Goal: Task Accomplishment & Management: Complete application form

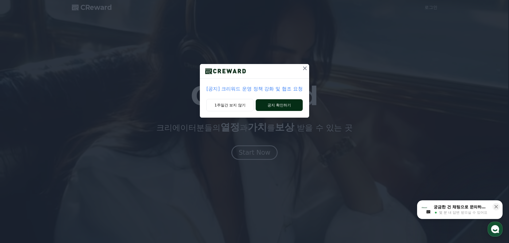
click at [267, 104] on button "공지 확인하기" at bounding box center [279, 105] width 47 height 12
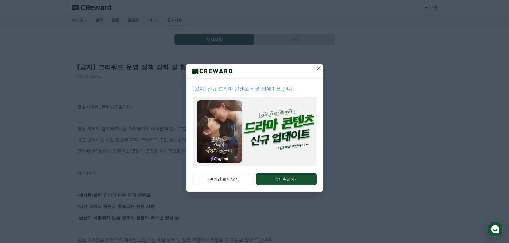
click at [316, 68] on icon at bounding box center [318, 68] width 6 height 6
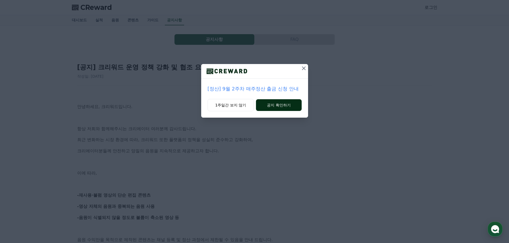
click at [291, 101] on button "공지 확인하기" at bounding box center [278, 105] width 45 height 12
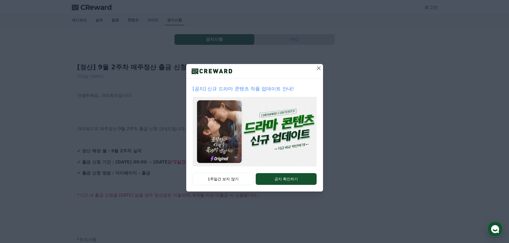
click at [315, 69] on icon at bounding box center [318, 68] width 6 height 6
click at [231, 181] on button "1주일간 보지 않기" at bounding box center [223, 179] width 61 height 12
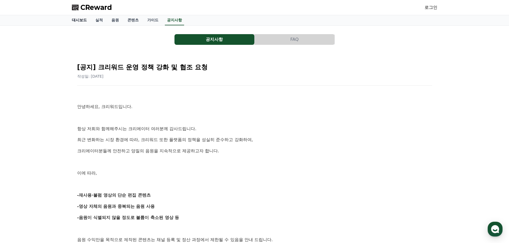
click at [79, 18] on link "대시보드" at bounding box center [80, 20] width 24 height 10
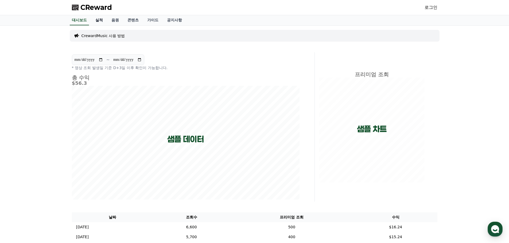
click at [104, 19] on link "실적" at bounding box center [99, 20] width 16 height 10
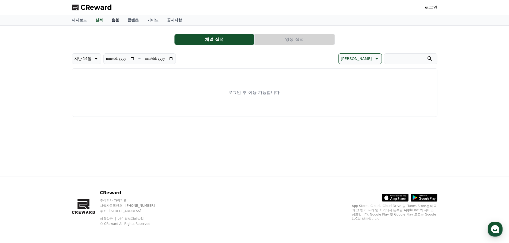
click at [116, 21] on link "음원" at bounding box center [115, 20] width 16 height 10
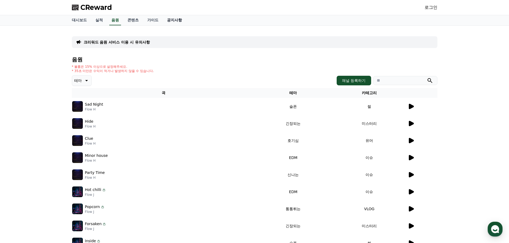
click at [178, 22] on link "공지사항" at bounding box center [175, 20] width 24 height 10
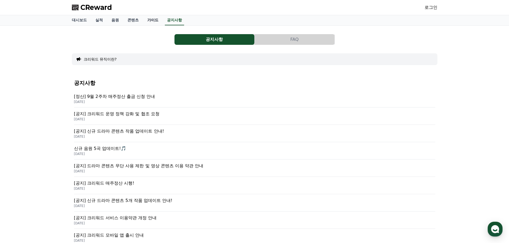
click at [157, 23] on link "가이드" at bounding box center [153, 20] width 20 height 10
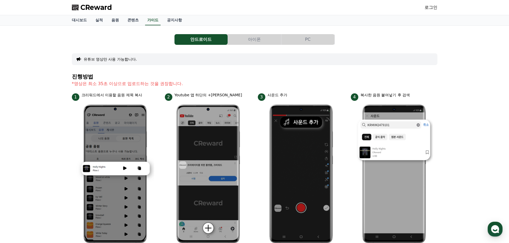
click at [280, 44] on button "아이폰" at bounding box center [254, 39] width 53 height 11
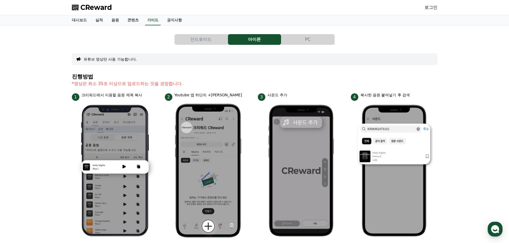
click at [310, 41] on button "PC" at bounding box center [307, 39] width 53 height 11
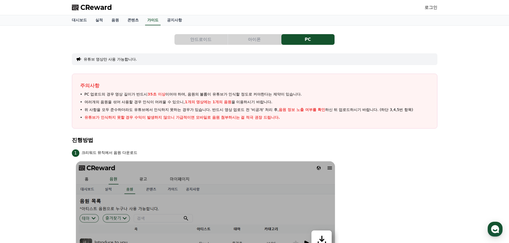
click at [256, 39] on button "아이폰" at bounding box center [254, 39] width 53 height 11
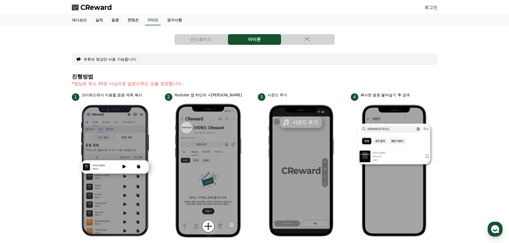
click at [291, 38] on button "PC" at bounding box center [307, 39] width 53 height 11
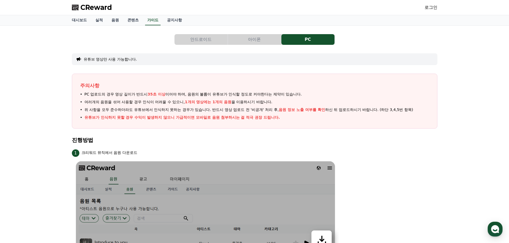
click at [435, 8] on link "로그인" at bounding box center [430, 7] width 13 height 6
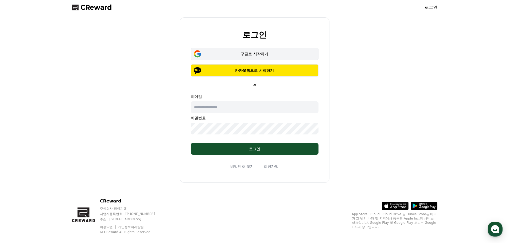
click at [275, 55] on div "구글로 시작하기" at bounding box center [254, 53] width 112 height 5
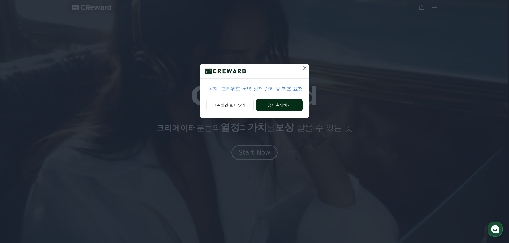
click at [261, 107] on button "공지 확인하기" at bounding box center [279, 105] width 47 height 12
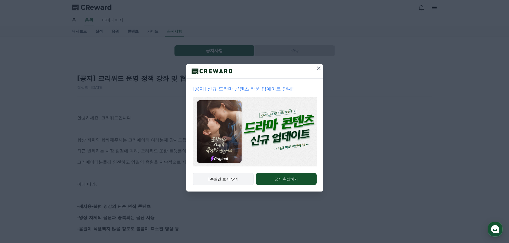
click at [227, 184] on button "1주일간 보지 않기" at bounding box center [223, 179] width 61 height 12
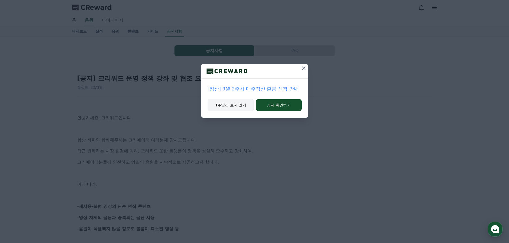
click at [237, 105] on button "1주일간 보지 않기" at bounding box center [231, 105] width 46 height 12
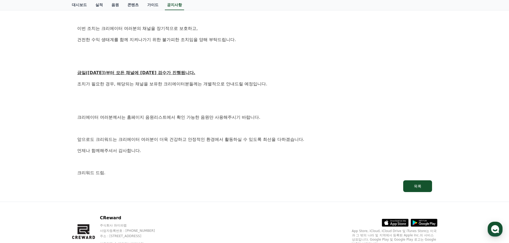
scroll to position [292, 0]
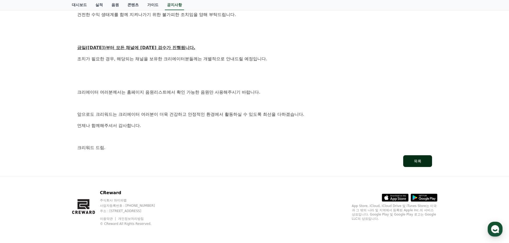
click at [415, 159] on div "목록" at bounding box center [417, 161] width 7 height 5
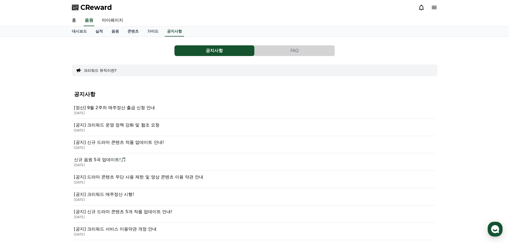
scroll to position [89, 0]
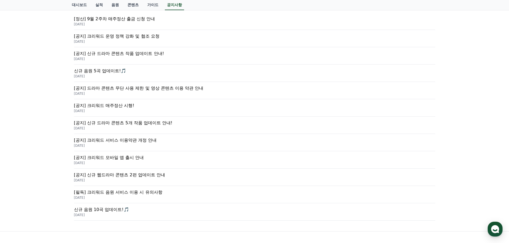
click at [121, 104] on p "[공지] 크리워드 매주정산 시행!" at bounding box center [254, 106] width 361 height 6
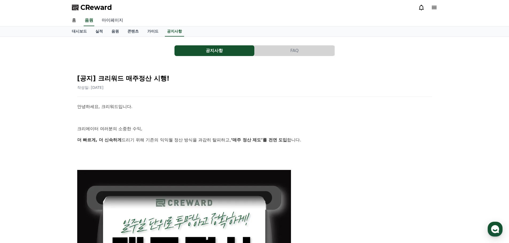
click at [119, 19] on link "마이페이지" at bounding box center [112, 20] width 30 height 11
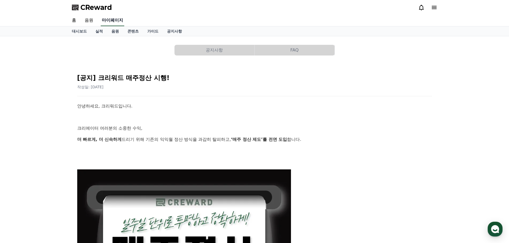
select select "**********"
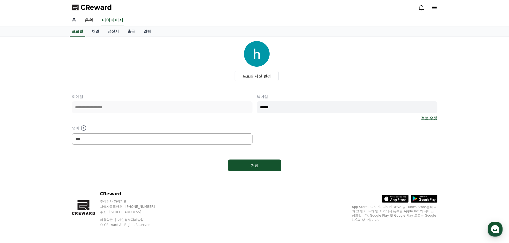
click at [77, 23] on link "홈" at bounding box center [74, 20] width 13 height 11
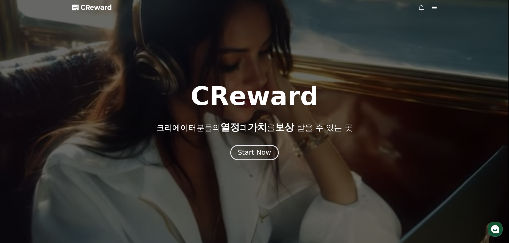
click at [257, 151] on div "Start Now" at bounding box center [254, 152] width 33 height 9
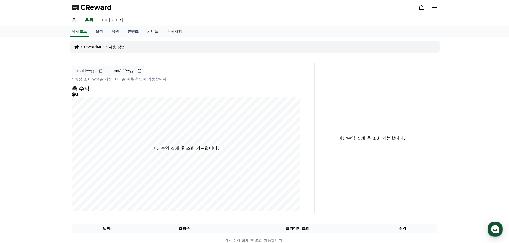
click at [76, 21] on link "홈" at bounding box center [74, 20] width 13 height 11
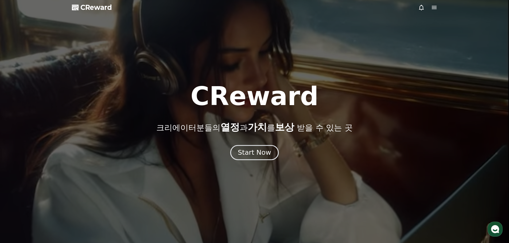
click at [263, 157] on div "Start Now" at bounding box center [254, 152] width 33 height 9
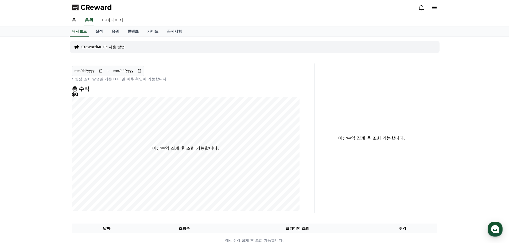
click at [105, 47] on p "CrewardMusic 사용 방법" at bounding box center [103, 46] width 44 height 5
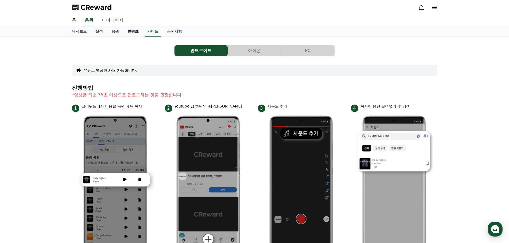
click at [136, 34] on link "콘텐츠" at bounding box center [133, 31] width 20 height 10
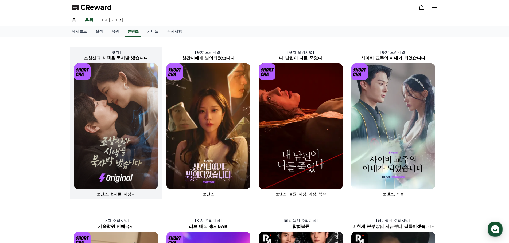
click at [125, 87] on img at bounding box center [116, 127] width 84 height 126
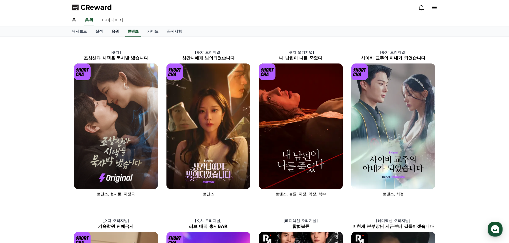
click at [114, 30] on link "음원" at bounding box center [115, 31] width 16 height 10
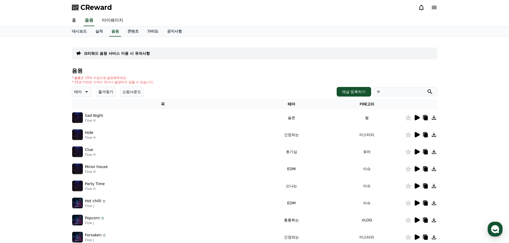
click at [152, 32] on link "가이드" at bounding box center [153, 31] width 20 height 10
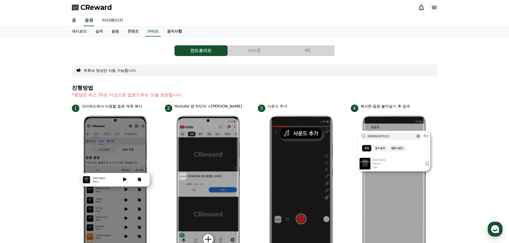
click at [173, 30] on link "공지사항" at bounding box center [175, 31] width 24 height 10
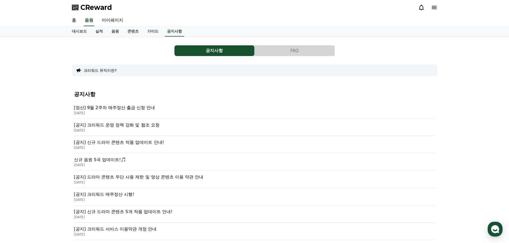
scroll to position [144, 0]
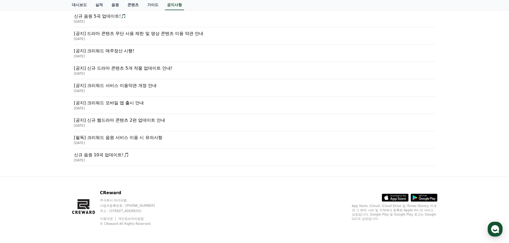
click at [158, 136] on p "[필독] 크리워드 음원 서비스 이용 시 유의사항" at bounding box center [254, 138] width 361 height 6
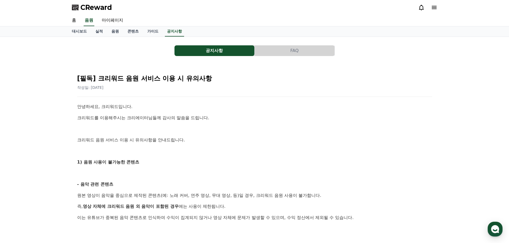
click at [437, 8] on icon at bounding box center [434, 7] width 6 height 6
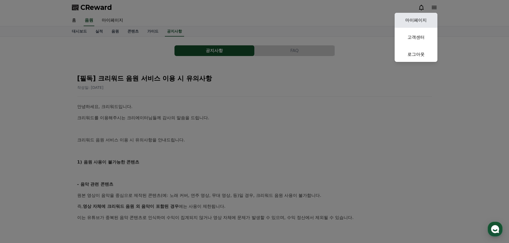
click at [414, 22] on link "마이페이지" at bounding box center [415, 20] width 43 height 15
select select "**********"
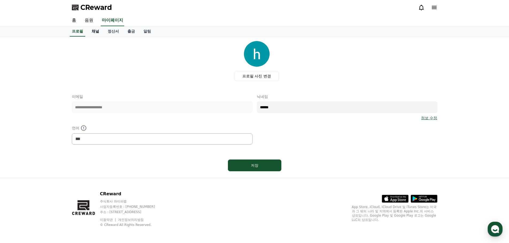
click at [93, 32] on link "채널" at bounding box center [95, 31] width 16 height 10
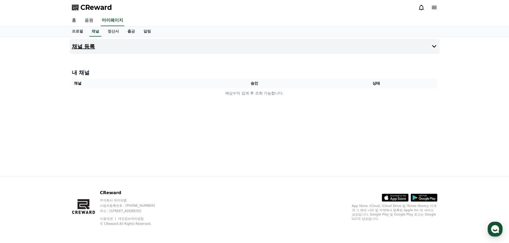
click at [436, 45] on icon at bounding box center [434, 46] width 4 height 3
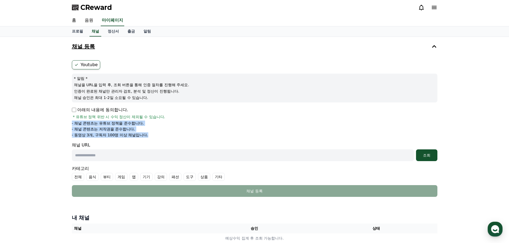
drag, startPoint x: 160, startPoint y: 136, endPoint x: 64, endPoint y: 122, distance: 97.1
click at [64, 122] on div "채널 등록 Youtube * 알림 * 채널을 URL을 입력 후, 조회 버튼을 통해 인증 절차를 진행해 주세요. 인증이 완료된 채널만 관리자 검…" at bounding box center [254, 142] width 509 height 211
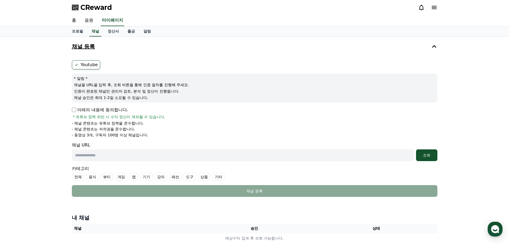
click at [278, 165] on form "Youtube * 알림 * 채널을 URL을 입력 후, 조회 버튼을 통해 인증 절차를 진행해 주세요. 인증이 완료된 채널만 관리자 검토, 분석 …" at bounding box center [254, 128] width 365 height 137
click at [277, 161] on input "text" at bounding box center [243, 156] width 342 height 12
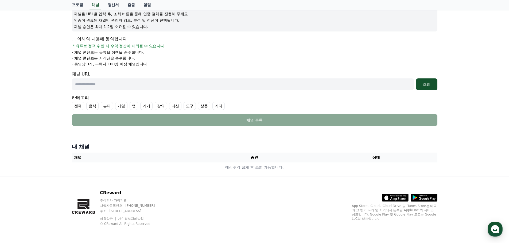
click at [173, 79] on input "text" at bounding box center [243, 85] width 342 height 12
paste input "**********"
type input "**********"
click at [426, 84] on div "조회" at bounding box center [426, 84] width 17 height 5
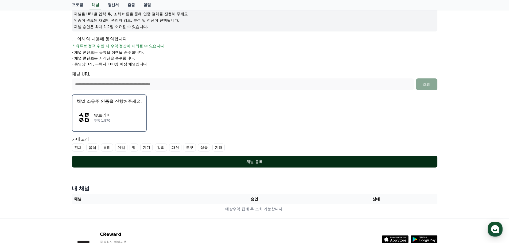
click at [248, 160] on div "채널 등록" at bounding box center [255, 161] width 344 height 5
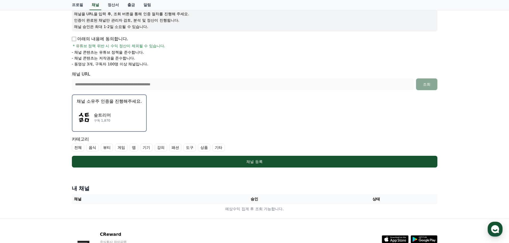
click at [120, 148] on label "게임" at bounding box center [121, 148] width 12 height 8
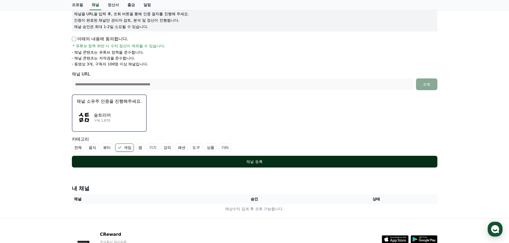
click at [148, 157] on button "채널 등록" at bounding box center [254, 162] width 365 height 12
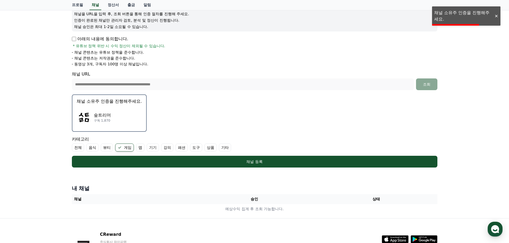
click at [105, 106] on button "채널 소유주 인증을 진행해주세요. 숲트리머 구독 1,870" at bounding box center [109, 113] width 75 height 37
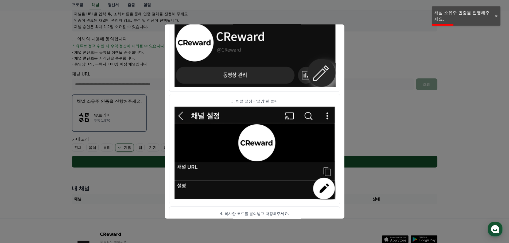
scroll to position [266, 0]
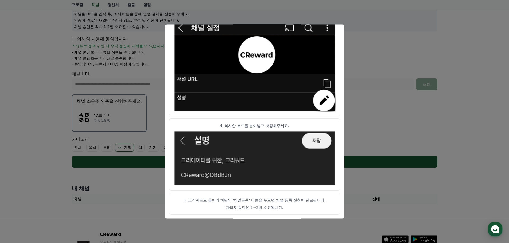
click at [418, 132] on button "close modal" at bounding box center [254, 121] width 509 height 243
